Goal: Task Accomplishment & Management: Use online tool/utility

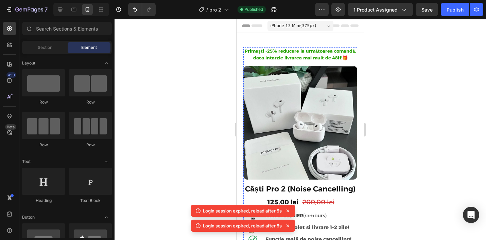
scroll to position [164, 0]
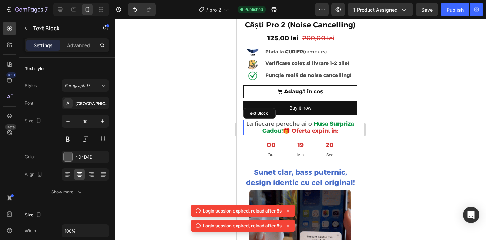
click at [296, 127] on strong "🎁 Oferta expiră în:" at bounding box center [310, 130] width 55 height 7
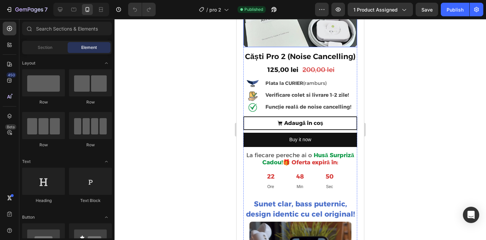
scroll to position [133, 0]
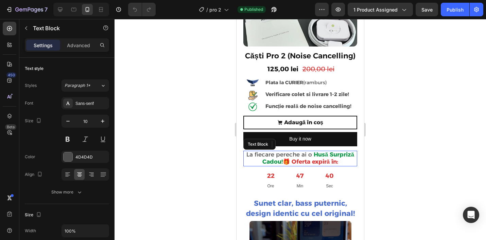
click at [307, 157] on span "La fiecare pereche ai o" at bounding box center [279, 154] width 66 height 7
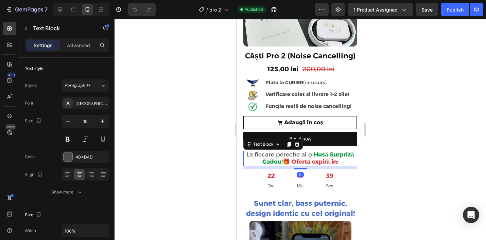
click at [246, 156] on p "La fiecare pereche ai o Husă Surpriză Cadou! 🎁 Oferta expiră în:" at bounding box center [300, 158] width 112 height 14
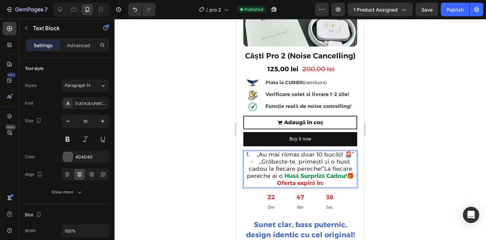
click at [259, 156] on span "1. „Au mai rămas doar 10 bucăți! 🚨”" at bounding box center [300, 154] width 108 height 7
click at [347, 151] on span "Au mai rămas doar 10 bucăți! 🚨”" at bounding box center [299, 154] width 95 height 7
click at [265, 164] on span "• „Grăbește-te, primești și o husă cadou la fiecare pereche!”La fiecare pereche…" at bounding box center [299, 168] width 105 height 21
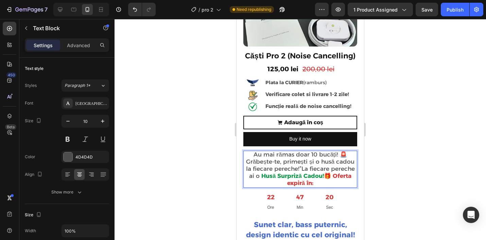
click at [316, 163] on span "Grăbește-te, primești și o husă cadou la fiecare pereche!”La fiecare pereche ai…" at bounding box center [300, 168] width 109 height 21
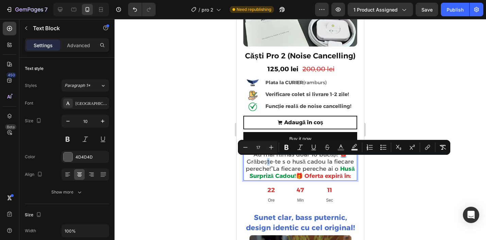
drag, startPoint x: 261, startPoint y: 162, endPoint x: 257, endPoint y: 162, distance: 3.4
click at [257, 162] on span "Grăbește-te s o husă cadou la fiecare pereche!”La fiecare pereche ai o" at bounding box center [300, 165] width 108 height 14
copy span "ă"
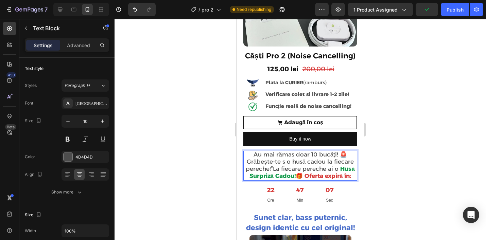
click at [287, 161] on span "Grăbește-te s o husă cadou la fiecare pereche!”La fiecare pereche ai o" at bounding box center [300, 165] width 108 height 14
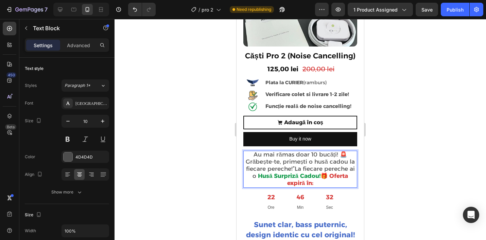
click at [348, 176] on strong "🎁 Oferta expiră în:" at bounding box center [317, 180] width 61 height 14
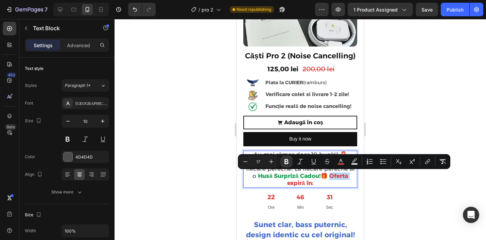
drag, startPoint x: 351, startPoint y: 176, endPoint x: 331, endPoint y: 176, distance: 19.4
click at [331, 176] on strong "🎁 Oferta expiră în:" at bounding box center [317, 180] width 61 height 14
click at [342, 164] on rect "Editor contextual toolbar" at bounding box center [341, 164] width 6 height 2
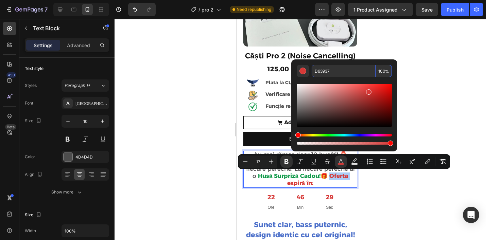
click at [344, 71] on input "D63937" at bounding box center [343, 71] width 64 height 12
click at [412, 83] on div at bounding box center [299, 129] width 371 height 221
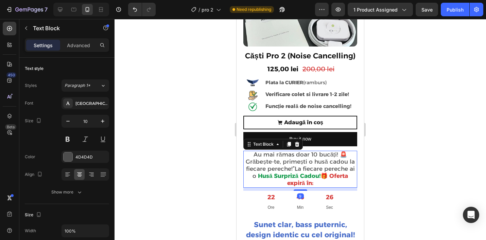
click at [337, 155] on span "Au mai rămas doar 10 bucăți! 🚨" at bounding box center [299, 154] width 93 height 7
click at [339, 155] on span "Au mai rămas doar 10 bucăți! 🚨" at bounding box center [299, 154] width 93 height 7
drag, startPoint x: 346, startPoint y: 155, endPoint x: 211, endPoint y: 158, distance: 135.6
click at [253, 153] on p "Au mai rămas doar 10 bucăți!🚨 Grăbește-te, primești o husă cadou la fiecare per…" at bounding box center [300, 169] width 112 height 36
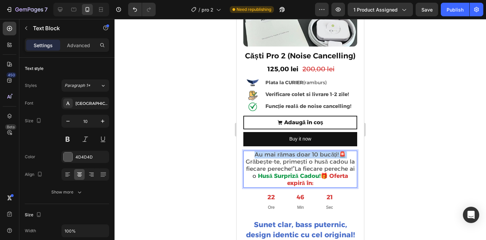
drag, startPoint x: 253, startPoint y: 153, endPoint x: 352, endPoint y: 154, distance: 98.8
click at [352, 154] on p "Au mai rămas doar 10 bucăți!🚨 Grăbește-te, primești o husă cadou la fiecare per…" at bounding box center [300, 169] width 112 height 36
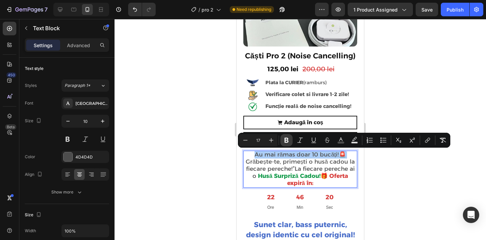
click at [290, 142] on button "Bold" at bounding box center [286, 140] width 12 height 12
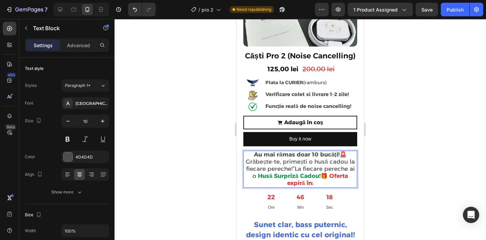
click at [348, 153] on p "Au mai rămas doar 10 bucăți!🚨 Grăbește-te, primești o husă cadou la fiecare per…" at bounding box center [300, 169] width 112 height 36
drag, startPoint x: 348, startPoint y: 153, endPoint x: 254, endPoint y: 153, distance: 94.4
click at [254, 153] on p "Au mai rămas doar 10 bucăți!🚨 Grăbește-te, primești o husă cadou la fiecare per…" at bounding box center [300, 169] width 112 height 36
click at [323, 155] on strong "Au mai rămas doar 10 bucăți!🚨" at bounding box center [300, 154] width 93 height 7
click at [403, 154] on div at bounding box center [299, 129] width 371 height 221
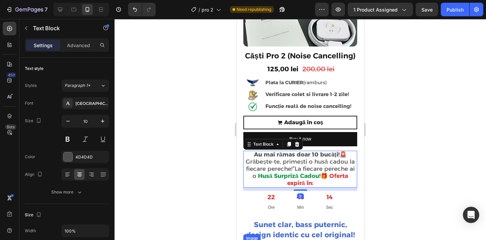
scroll to position [296, 0]
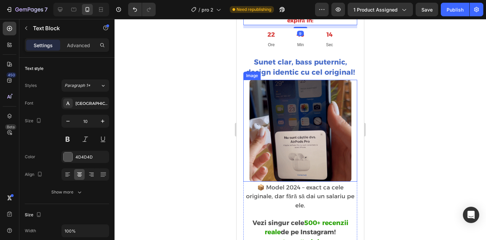
click at [330, 165] on div "Primești -25% reducere la următoarea comandă, daca intarzie livrarea mai mult d…" at bounding box center [300, 185] width 114 height 869
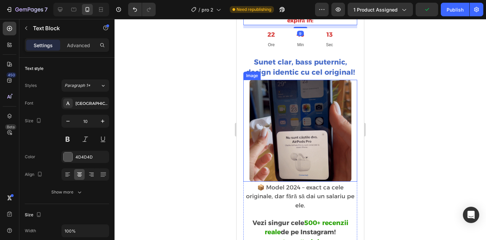
scroll to position [142, 0]
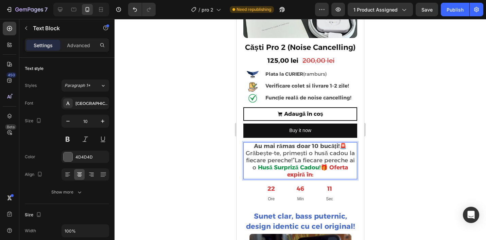
click at [345, 145] on strong "Au mai rămas doar 10 bucăți!🚨" at bounding box center [300, 146] width 93 height 7
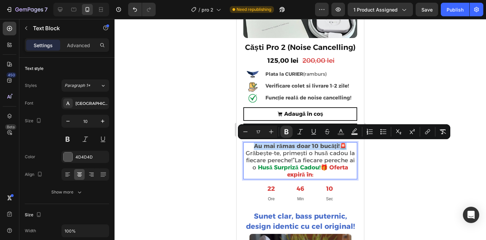
drag, startPoint x: 345, startPoint y: 145, endPoint x: 233, endPoint y: 148, distance: 112.1
click at [344, 134] on rect "Editor contextual toolbar" at bounding box center [341, 134] width 6 height 2
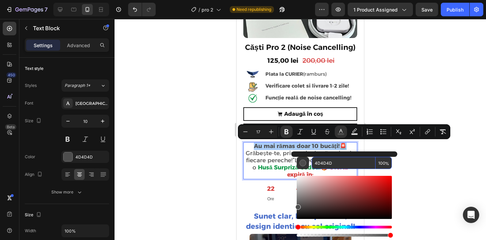
click at [337, 162] on input "4D4D4D" at bounding box center [343, 163] width 64 height 12
paste input "primești"
type input "4D4D4D"
drag, startPoint x: 410, startPoint y: 164, endPoint x: 122, endPoint y: 152, distance: 288.3
click at [410, 164] on div at bounding box center [299, 129] width 371 height 221
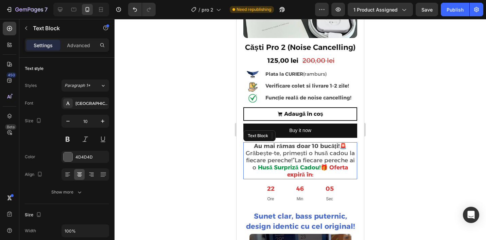
click at [348, 167] on strong "🎁 Oferta expiră în:" at bounding box center [317, 171] width 61 height 14
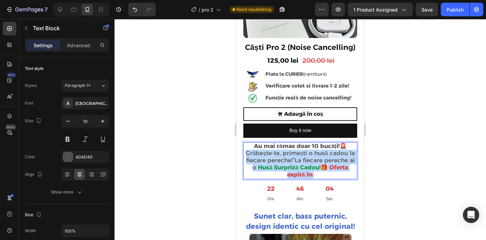
click at [348, 167] on strong "🎁 Oferta expiră în:" at bounding box center [317, 171] width 61 height 14
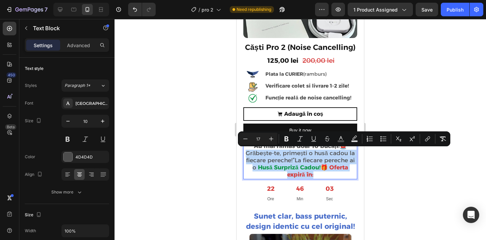
click at [348, 167] on strong "🎁 Oferta expiră în:" at bounding box center [317, 171] width 61 height 14
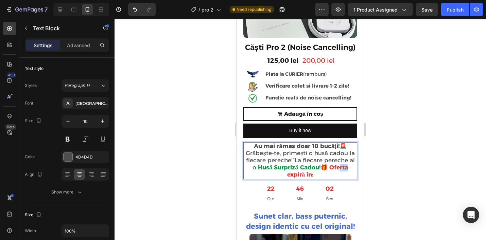
drag, startPoint x: 351, startPoint y: 167, endPoint x: 343, endPoint y: 167, distance: 7.8
click at [343, 167] on strong "🎁 Oferta expiră în:" at bounding box center [317, 171] width 61 height 14
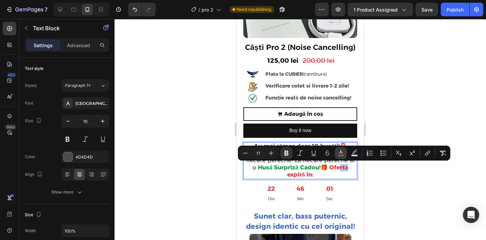
click at [341, 154] on icon "Editor contextual toolbar" at bounding box center [340, 153] width 7 height 7
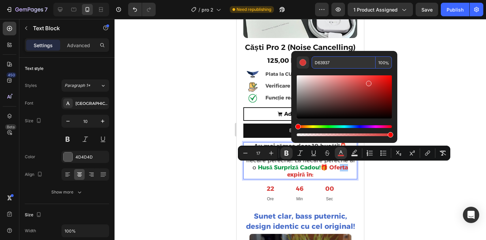
click at [342, 64] on input "D63937" at bounding box center [343, 62] width 64 height 12
click at [431, 89] on div at bounding box center [299, 129] width 371 height 221
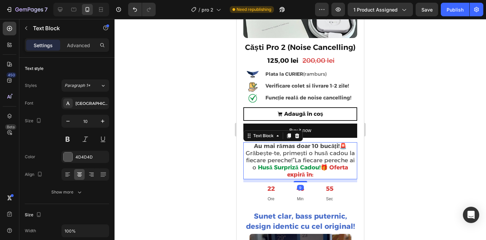
click at [338, 146] on strong "Au mai rămas doar 10 bucăți!🚨" at bounding box center [300, 146] width 93 height 7
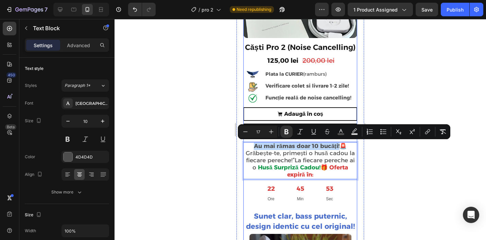
drag, startPoint x: 339, startPoint y: 145, endPoint x: 249, endPoint y: 141, distance: 90.4
click at [249, 141] on div "Primești -25% reducere la următoarea comandă, daca intarzie livrarea mai mult d…" at bounding box center [300, 70] width 114 height 328
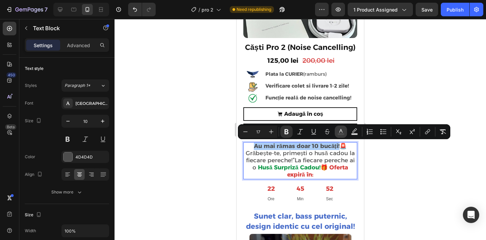
click at [344, 132] on button "color" at bounding box center [341, 132] width 12 height 12
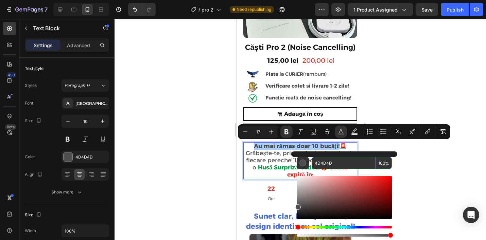
click at [330, 168] on input "4D4D4D" at bounding box center [343, 163] width 64 height 12
type input "4"
paste input "D63937"
type input "D63937"
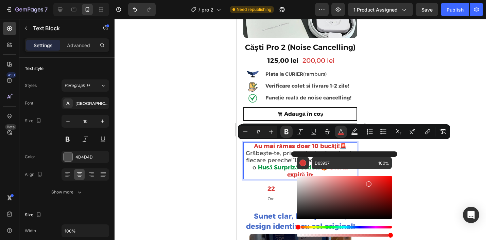
click at [413, 176] on div at bounding box center [299, 129] width 371 height 221
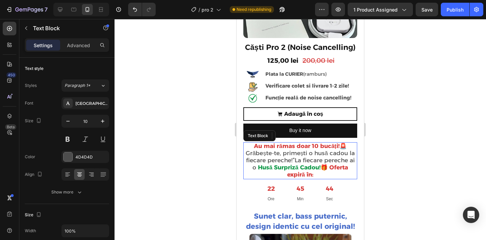
click at [306, 168] on strong "Husă Surpriză Cadou!" at bounding box center [289, 167] width 62 height 7
click at [314, 169] on strong "Husă Surpriză Cadou!" at bounding box center [289, 167] width 62 height 7
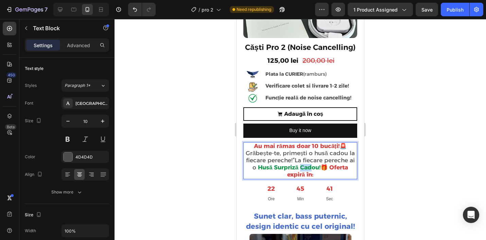
drag, startPoint x: 314, startPoint y: 169, endPoint x: 304, endPoint y: 168, distance: 9.9
click at [304, 168] on strong "Husă Surpriză Cadou!" at bounding box center [289, 167] width 62 height 7
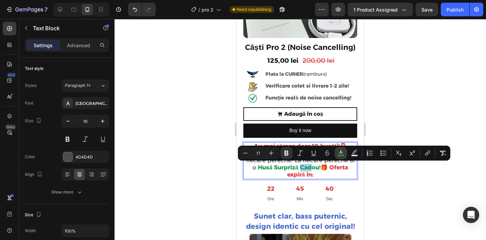
click at [346, 152] on button "color" at bounding box center [341, 153] width 12 height 12
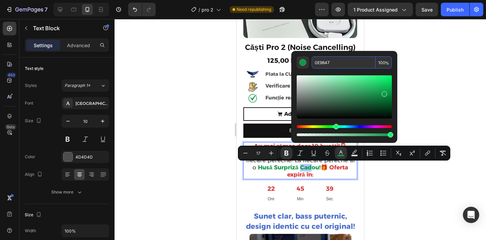
click at [338, 62] on input "0E9847" at bounding box center [343, 62] width 64 height 12
click at [466, 105] on div at bounding box center [299, 129] width 371 height 221
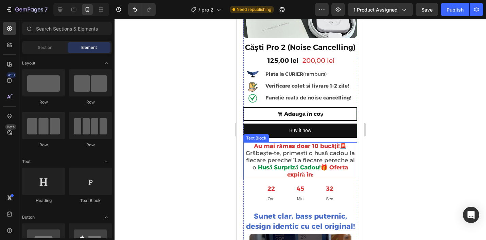
click at [290, 153] on span "Grăbește-te, primești o husă cadou la fiecare pereche!”La fiecare pereche ai o" at bounding box center [300, 160] width 109 height 21
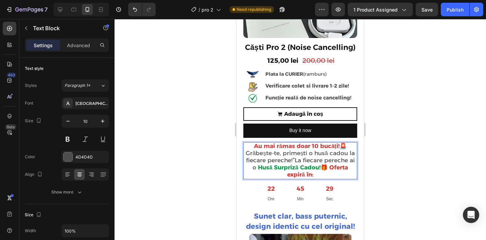
click at [319, 152] on span "Grăbește-te, primești o husă cadou la fiecare pereche!”La fiecare pereche ai o" at bounding box center [300, 160] width 109 height 21
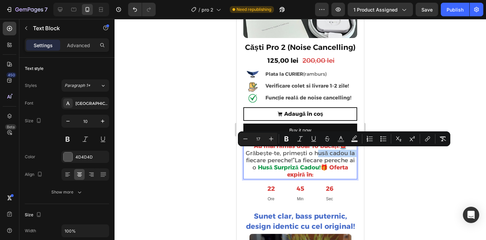
drag, startPoint x: 313, startPoint y: 152, endPoint x: 352, endPoint y: 154, distance: 39.1
click at [352, 154] on span "Grăbește-te, primești o husă cadou la fiecare pereche!”La fiecare pereche ai o" at bounding box center [300, 160] width 109 height 21
click at [344, 142] on button "color" at bounding box center [341, 139] width 12 height 12
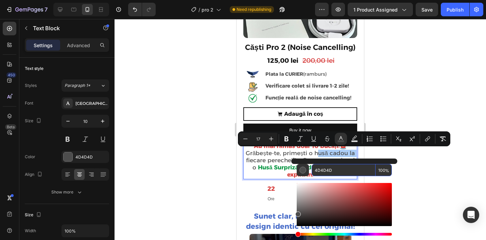
click at [342, 170] on input "4D4D4D" at bounding box center [343, 170] width 64 height 12
type input "4"
paste input "0E9847"
type input "0E9847"
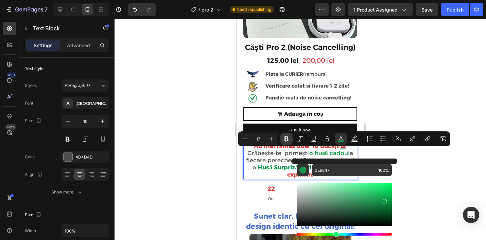
click at [287, 140] on icon "Editor contextual toolbar" at bounding box center [286, 139] width 7 height 7
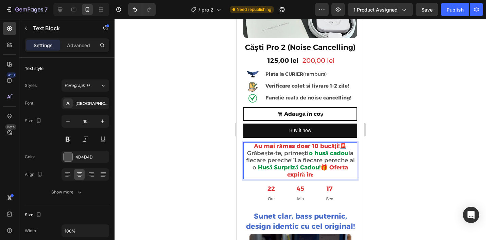
click at [299, 160] on span "la fiecare pereche!”La fiecare pereche ai o" at bounding box center [300, 160] width 109 height 21
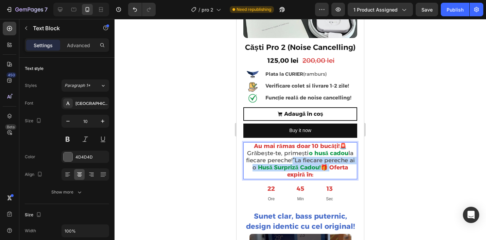
drag, startPoint x: 298, startPoint y: 157, endPoint x: 331, endPoint y: 168, distance: 35.6
click at [331, 168] on p "Au mai rămas doar 10 bucăți! 🚨 Grăbește-te, primești o husă cadou la fiecare pe…" at bounding box center [300, 161] width 112 height 36
click at [323, 167] on strong "🎁 Oferta expiră în:" at bounding box center [317, 171] width 61 height 14
drag, startPoint x: 323, startPoint y: 167, endPoint x: 299, endPoint y: 160, distance: 25.8
click at [299, 160] on p "Au mai rămas doar 10 bucăți! 🚨 Grăbește-te, primești o husă cadou la fiecare pe…" at bounding box center [300, 161] width 112 height 36
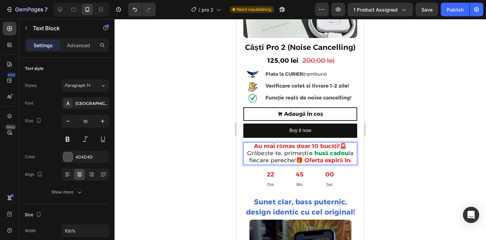
click at [355, 160] on p "Au mai rămas doar 10 bucăți! 🚨 Grăbește-te, primești o husă cadou la fiecare pe…" at bounding box center [300, 153] width 112 height 21
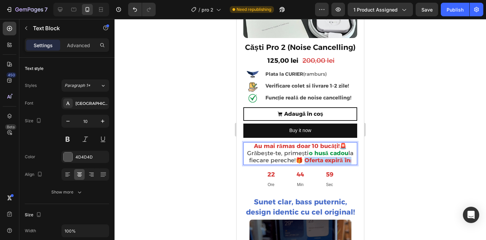
drag, startPoint x: 355, startPoint y: 160, endPoint x: 308, endPoint y: 161, distance: 46.9
click at [308, 161] on p "Au mai rămas doar 10 bucăți! 🚨 Grăbește-te, primești o husă cadou la fiecare pe…" at bounding box center [300, 153] width 112 height 21
click at [308, 161] on strong "🎁 Oferta expiră în:" at bounding box center [322, 160] width 55 height 7
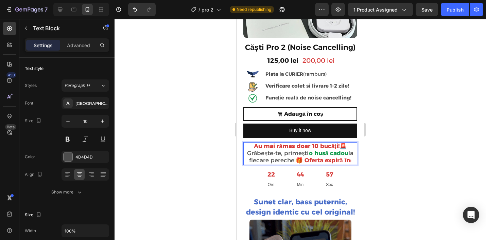
click at [308, 161] on strong "🎁 Oferta expiră în:" at bounding box center [322, 160] width 55 height 7
click at [417, 149] on div at bounding box center [299, 129] width 371 height 221
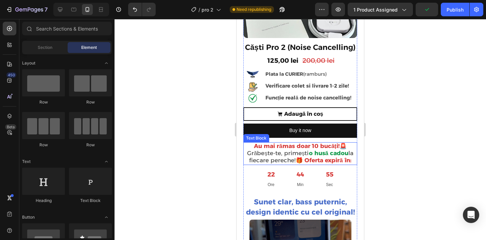
click at [351, 159] on strong "🎁 Oferta expiră în:" at bounding box center [322, 160] width 55 height 7
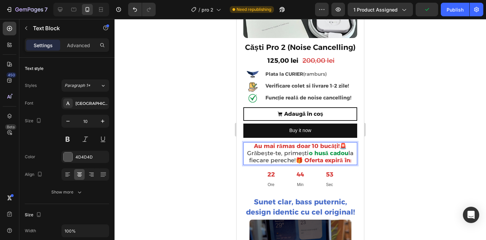
click at [355, 160] on p "Au mai rămas doar 10 bucăți! 🚨 Grăbește-te, primești o husă cadou la fiecare pe…" at bounding box center [300, 153] width 112 height 21
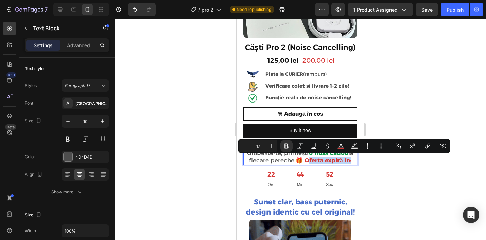
drag, startPoint x: 355, startPoint y: 160, endPoint x: 310, endPoint y: 160, distance: 44.8
click at [310, 160] on p "Au mai rămas doar 10 bucăți! 🚨 Grăbește-te, primești o husă cadou la fiecare pe…" at bounding box center [300, 153] width 112 height 21
click at [340, 148] on rect "Editor contextual toolbar" at bounding box center [341, 149] width 6 height 2
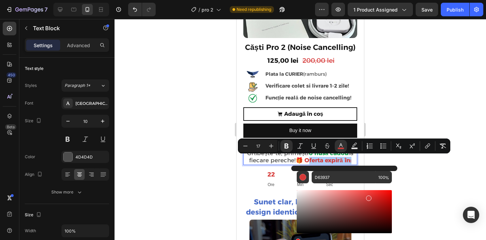
click at [403, 185] on div at bounding box center [299, 129] width 371 height 221
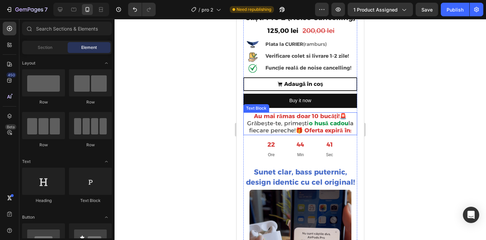
scroll to position [183, 0]
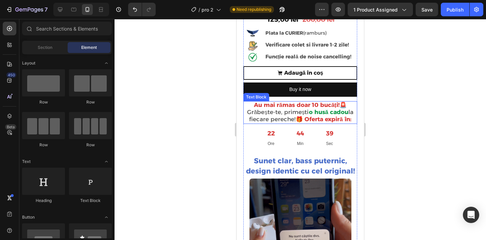
click at [355, 120] on p "Au mai rămas doar 10 bucăți! 🚨 Grăbește-te, primești o husă cadou la fiecare pe…" at bounding box center [300, 112] width 112 height 21
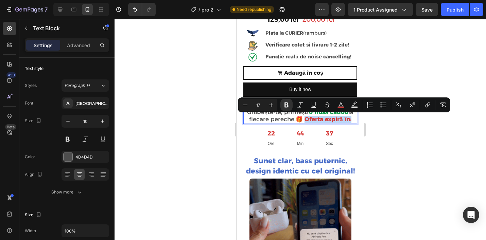
drag, startPoint x: 355, startPoint y: 120, endPoint x: 306, endPoint y: 119, distance: 48.2
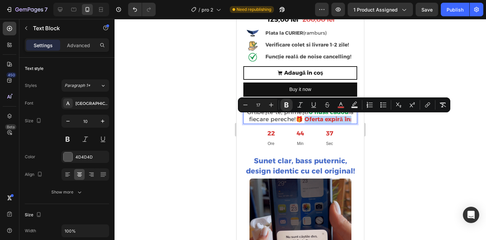
click at [306, 119] on p "Au mai rămas doar 10 bucăți! 🚨 Grăbește-te, primești o husă cadou la fiecare pe…" at bounding box center [300, 112] width 112 height 21
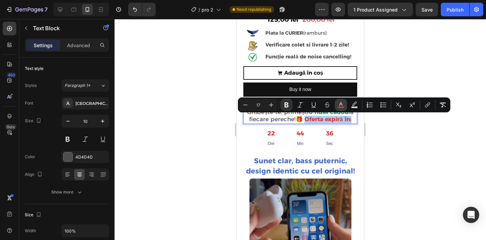
drag, startPoint x: 341, startPoint y: 108, endPoint x: 104, endPoint y: 102, distance: 237.2
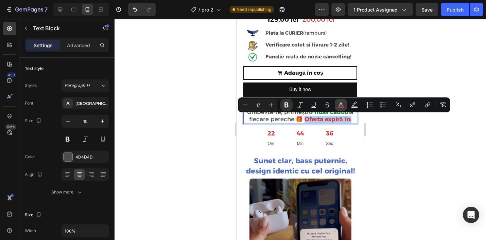
click at [341, 108] on button "color" at bounding box center [341, 105] width 12 height 12
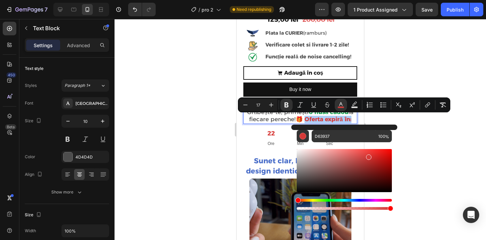
click at [410, 141] on div at bounding box center [299, 129] width 371 height 221
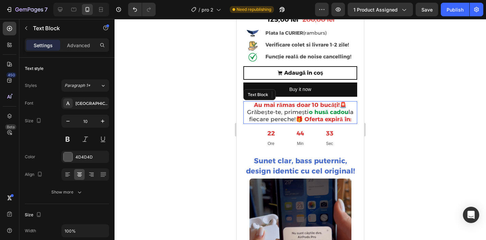
click at [268, 111] on span "Grăbește-te, primești" at bounding box center [277, 112] width 61 height 7
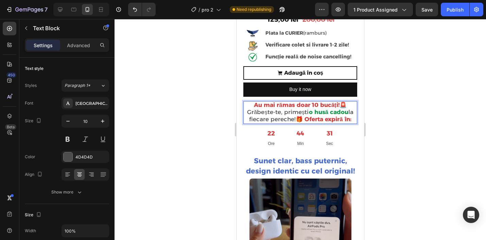
click at [267, 112] on span "Grăbește-te, primești" at bounding box center [277, 112] width 61 height 7
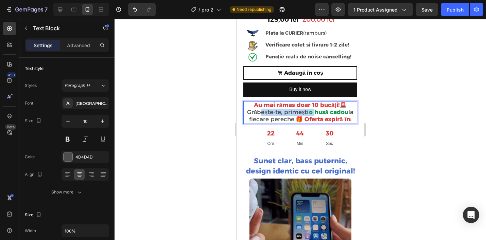
drag, startPoint x: 267, startPoint y: 112, endPoint x: 316, endPoint y: 112, distance: 48.9
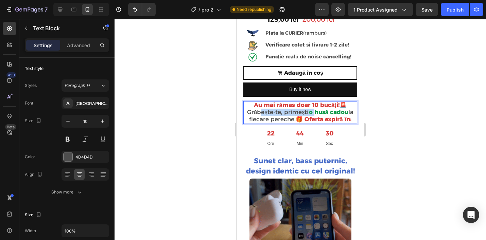
click at [316, 112] on p "Au mai rămas doar 10 bucăți! 🚨 Grăbește-te, primești o husă cadou la fiecare pe…" at bounding box center [300, 112] width 112 height 21
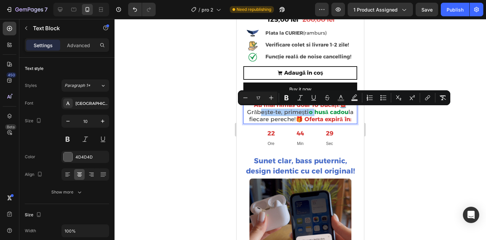
click at [347, 101] on div "Minus 17 Plus Bold Italic Underline Strikethrough color Text Background Color N…" at bounding box center [344, 98] width 210 height 12
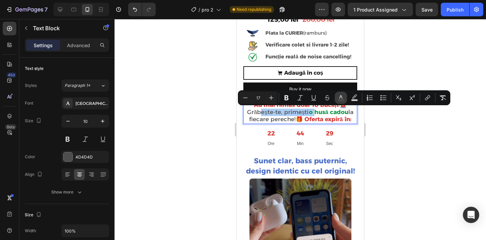
click at [342, 99] on icon "Editor contextual toolbar" at bounding box center [340, 97] width 7 height 7
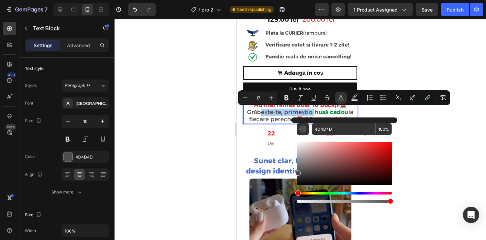
click at [336, 127] on input "4D4D4D" at bounding box center [343, 129] width 64 height 12
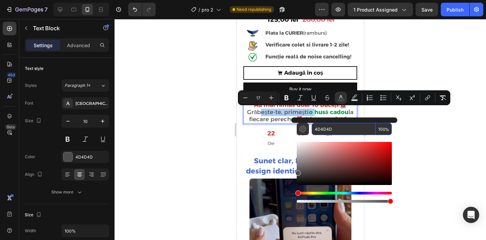
click at [336, 127] on input "4D4D4D" at bounding box center [343, 129] width 64 height 12
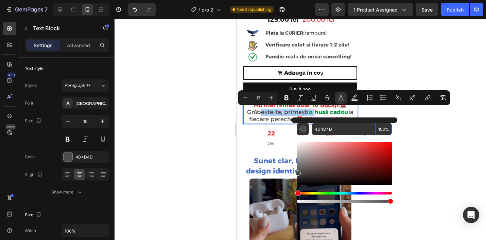
click at [336, 127] on input "4D4D4D" at bounding box center [343, 129] width 64 height 12
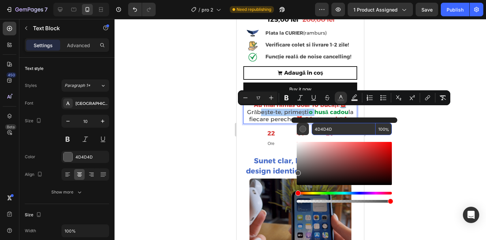
drag, startPoint x: 336, startPoint y: 127, endPoint x: 313, endPoint y: 127, distance: 22.1
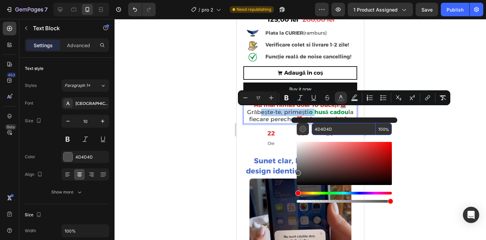
click at [313, 127] on input "4D4D4D" at bounding box center [343, 129] width 64 height 12
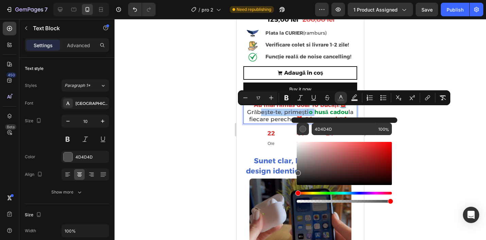
click at [447, 164] on div at bounding box center [299, 129] width 371 height 221
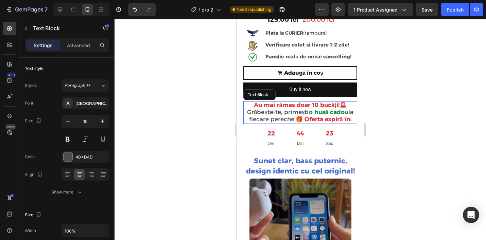
click at [307, 120] on strong "🎁 Oferta expiră în:" at bounding box center [322, 119] width 55 height 7
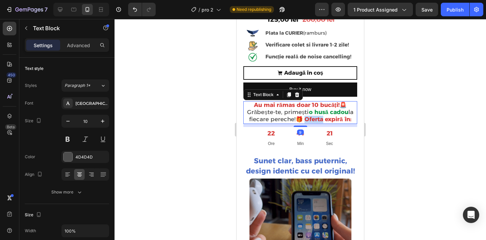
click at [308, 118] on strong "🎁 Oferta expiră în:" at bounding box center [322, 119] width 55 height 7
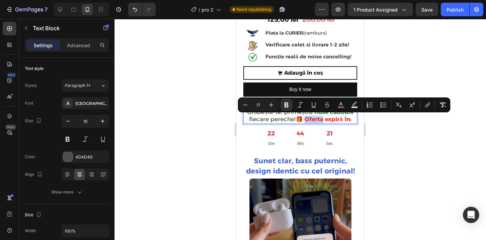
click at [308, 118] on strong "🎁 Oferta expiră în:" at bounding box center [322, 119] width 55 height 7
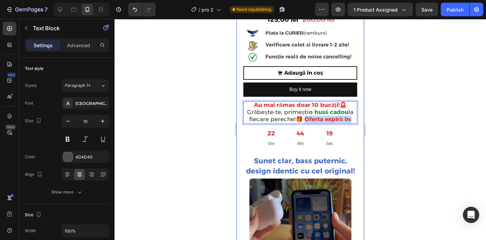
drag, startPoint x: 308, startPoint y: 118, endPoint x: 358, endPoint y: 120, distance: 49.6
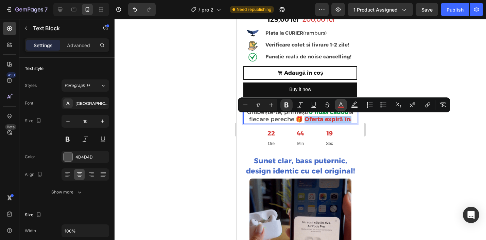
click at [340, 107] on rect "Editor contextual toolbar" at bounding box center [341, 108] width 6 height 2
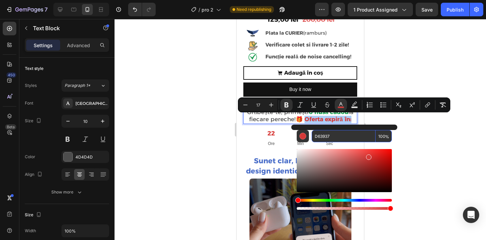
click at [337, 138] on input "D63937" at bounding box center [343, 136] width 64 height 12
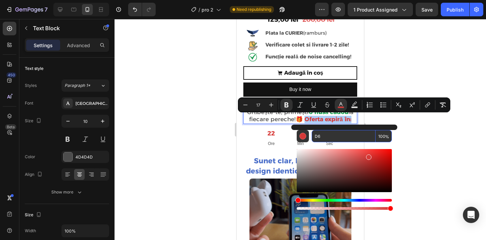
type input "D"
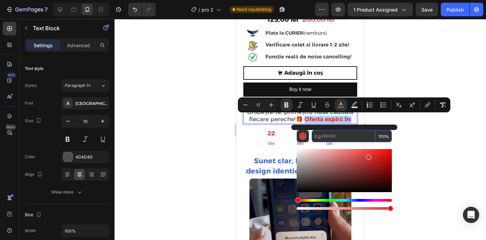
paste input "4D4D4D"
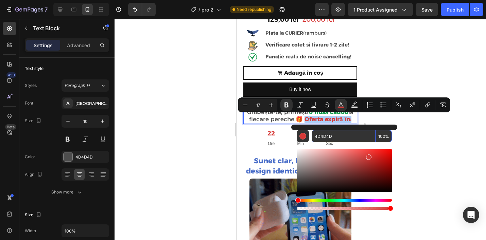
type input "4D4D4D"
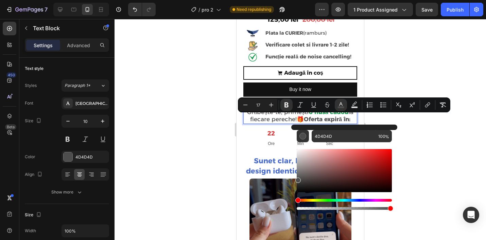
click at [405, 137] on div at bounding box center [299, 129] width 371 height 221
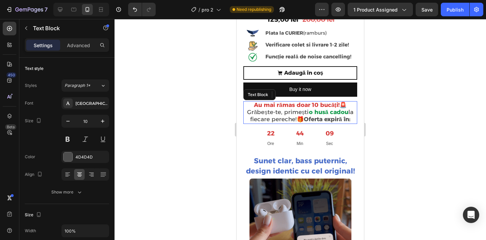
click at [303, 119] on strong "🎁" at bounding box center [300, 119] width 7 height 7
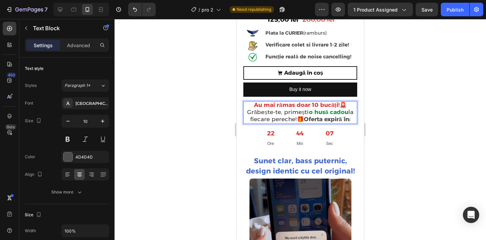
click at [303, 119] on strong "🎁" at bounding box center [300, 119] width 7 height 7
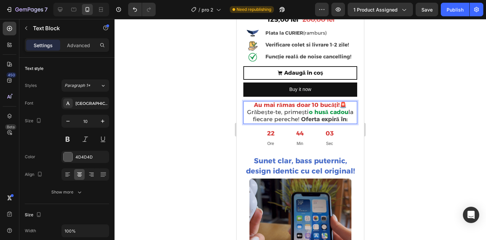
click at [352, 119] on p "Au mai rămas doar 10 bucăți! 🚨 Grăbește-te, primești o husă cadou la fiecare pe…" at bounding box center [300, 112] width 112 height 21
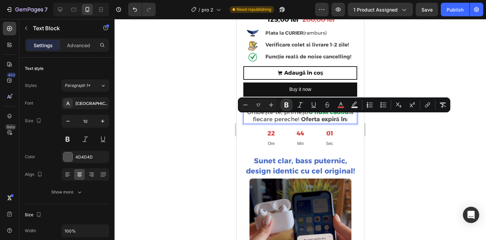
drag, startPoint x: 352, startPoint y: 119, endPoint x: 301, endPoint y: 120, distance: 50.3
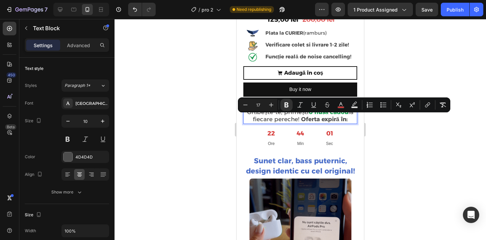
click at [301, 120] on p "Au mai rămas doar 10 bucăți! 🚨 Grăbește-te, primești o husă cadou la fiecare pe…" at bounding box center [300, 112] width 112 height 21
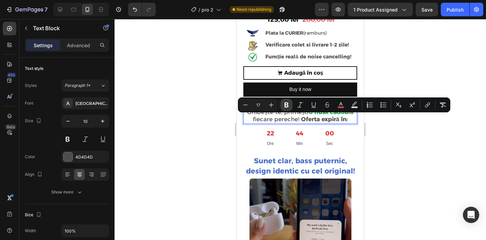
click at [286, 108] on icon "Editor contextual toolbar" at bounding box center [286, 105] width 7 height 7
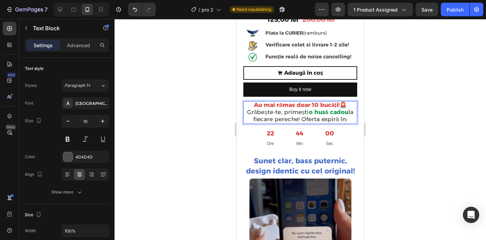
click at [395, 134] on div at bounding box center [299, 129] width 371 height 221
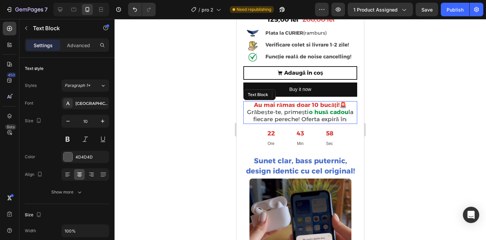
click at [323, 112] on strong "o husă cadou" at bounding box center [328, 112] width 39 height 7
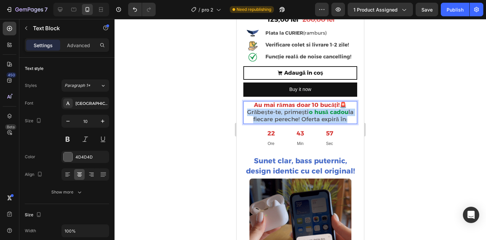
click at [323, 112] on strong "o husă cadou" at bounding box center [328, 112] width 39 height 7
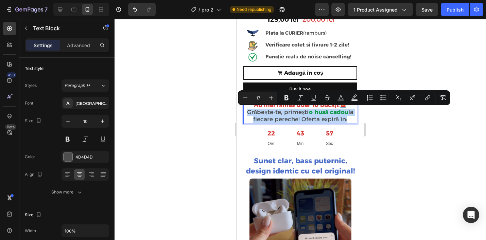
click at [323, 112] on strong "o husă cadou" at bounding box center [328, 112] width 39 height 7
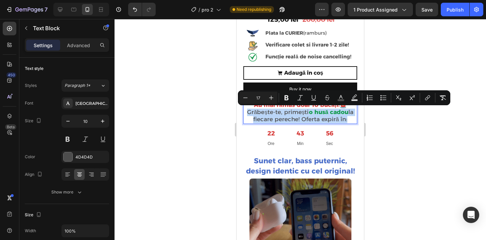
click at [323, 112] on strong "o husă cadou" at bounding box center [328, 112] width 39 height 7
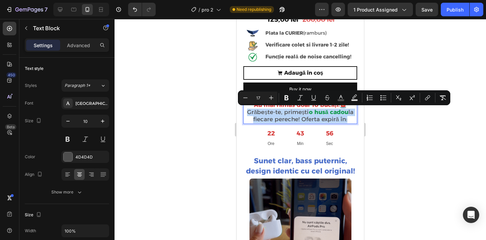
click at [323, 112] on strong "o husă cadou" at bounding box center [328, 112] width 39 height 7
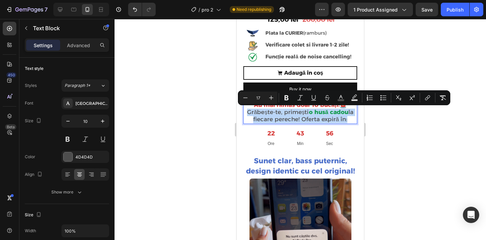
click at [323, 112] on strong "o husă cadou" at bounding box center [328, 112] width 39 height 7
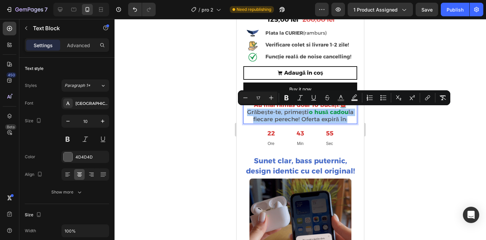
drag, startPoint x: 379, startPoint y: 118, endPoint x: 122, endPoint y: 98, distance: 257.9
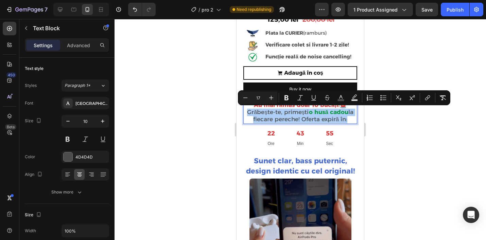
click at [379, 118] on div at bounding box center [299, 129] width 371 height 221
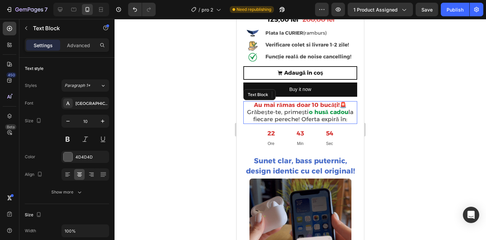
click at [328, 112] on strong "o husă cadou" at bounding box center [328, 112] width 39 height 7
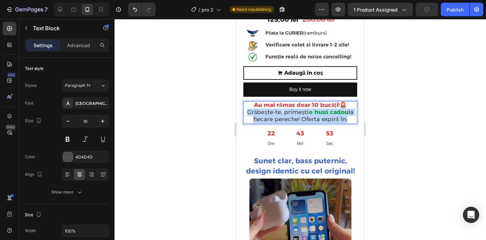
click at [328, 112] on strong "o husă cadou" at bounding box center [328, 112] width 39 height 7
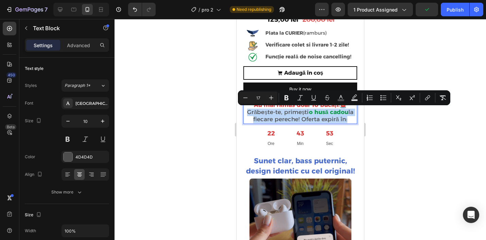
click at [328, 112] on strong "o husă cadou" at bounding box center [328, 112] width 39 height 7
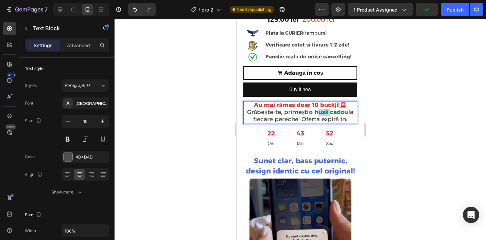
click at [328, 112] on strong "o husă cadou" at bounding box center [328, 112] width 39 height 7
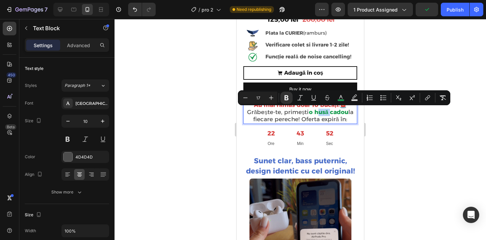
click at [328, 112] on strong "o husă cadou" at bounding box center [328, 112] width 39 height 7
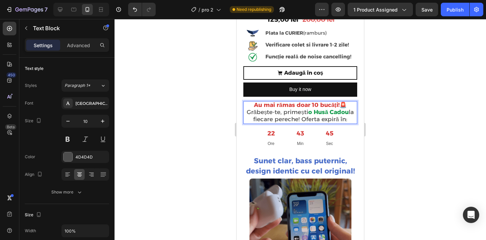
click at [380, 104] on div at bounding box center [299, 129] width 371 height 221
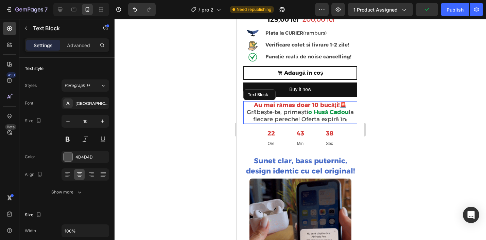
click at [308, 105] on strong "Au mai rămas doar 10 bucăți!" at bounding box center [297, 105] width 86 height 7
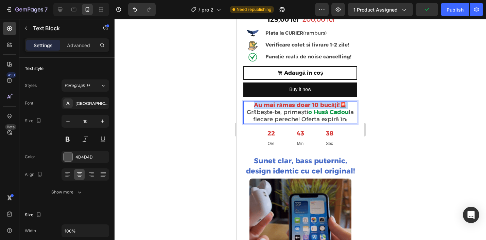
click at [308, 105] on strong "Au mai rămas doar 10 bucăți!" at bounding box center [297, 105] width 86 height 7
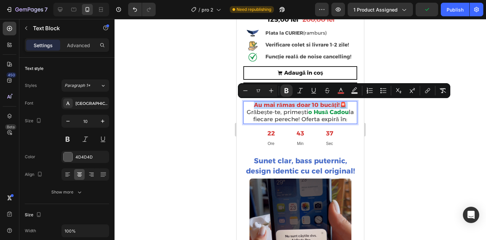
click at [308, 105] on strong "Au mai rămas doar 10 bucăți!" at bounding box center [297, 105] width 86 height 7
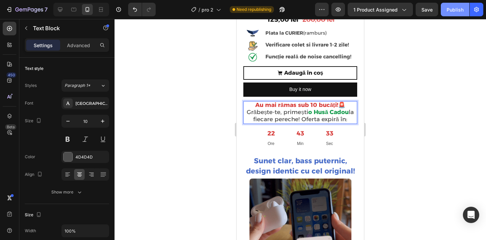
click at [457, 13] on button "Publish" at bounding box center [455, 10] width 29 height 14
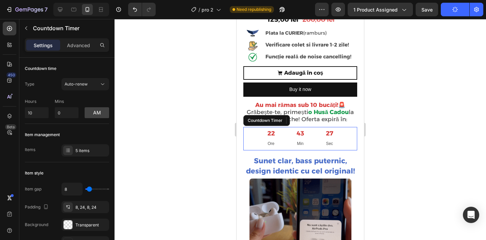
click at [313, 136] on div "22 Ore 43 Min 27 Sec" at bounding box center [300, 138] width 82 height 23
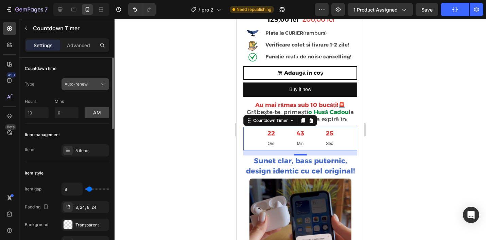
click at [94, 79] on button "Auto-renew" at bounding box center [85, 84] width 48 height 12
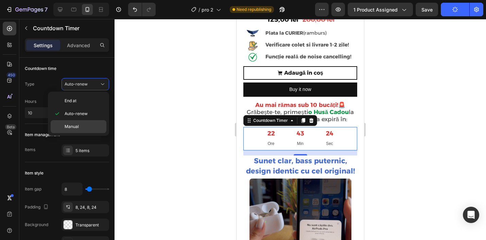
click at [76, 127] on span "Manual" at bounding box center [72, 127] width 14 height 6
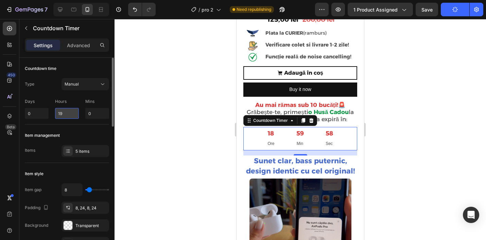
click at [64, 113] on input "19" at bounding box center [67, 113] width 24 height 11
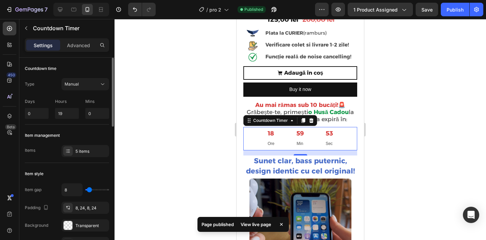
click at [100, 133] on div "Item management" at bounding box center [67, 135] width 84 height 11
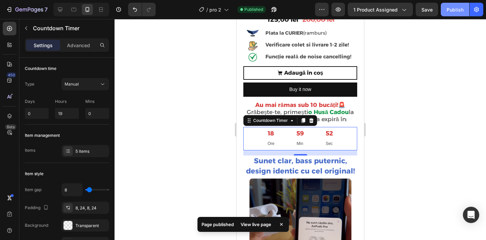
click at [451, 10] on div "Publish" at bounding box center [454, 9] width 17 height 7
